Goal: Check status: Check status

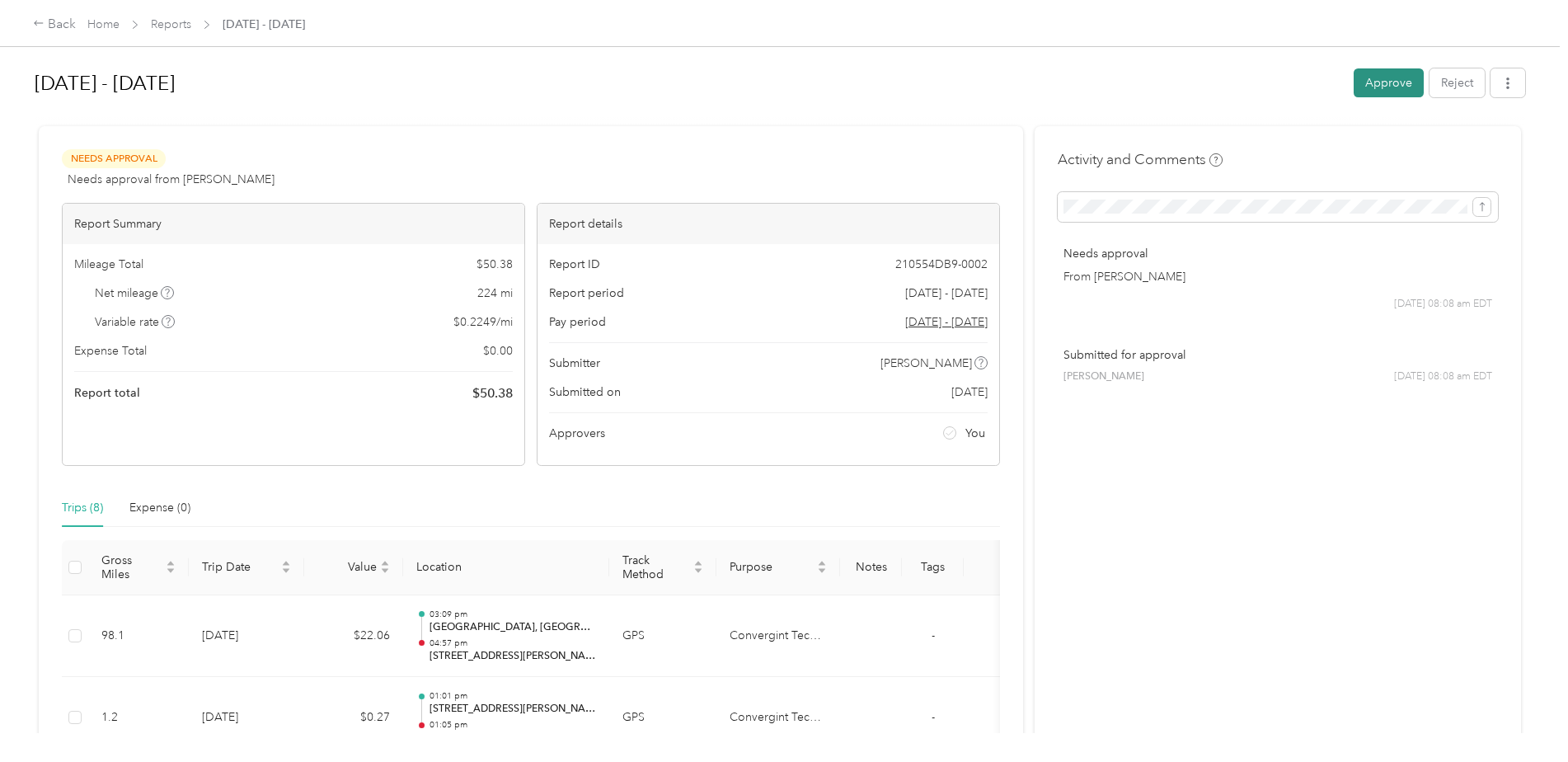
click at [1369, 85] on button "Approve" at bounding box center [1389, 83] width 70 height 29
